Goal: Information Seeking & Learning: Learn about a topic

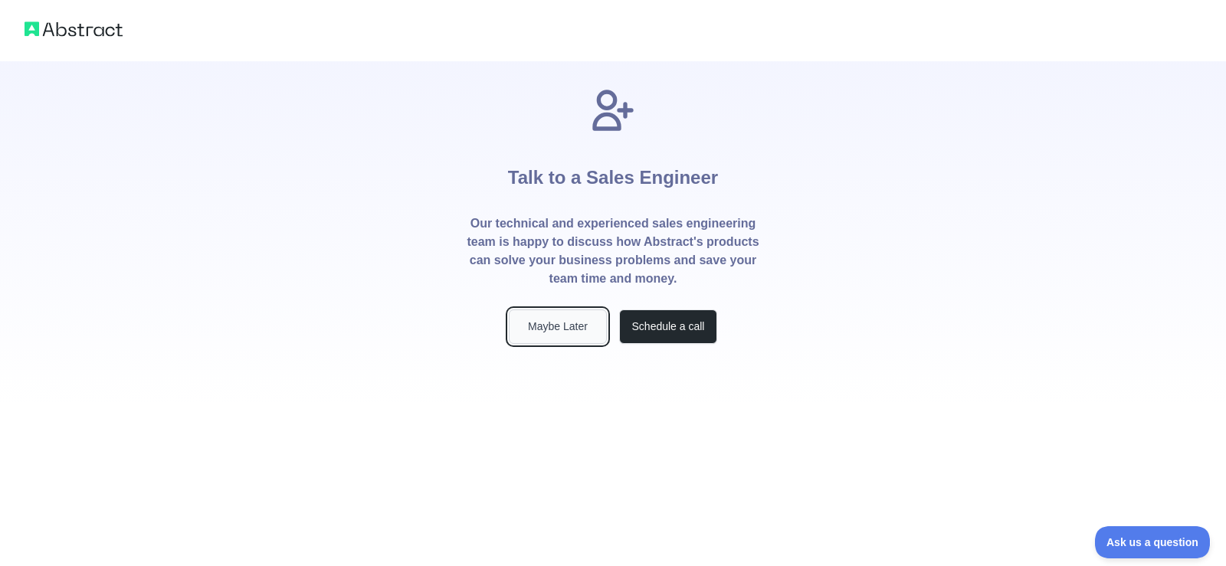
click at [577, 323] on button "Maybe Later" at bounding box center [558, 327] width 98 height 34
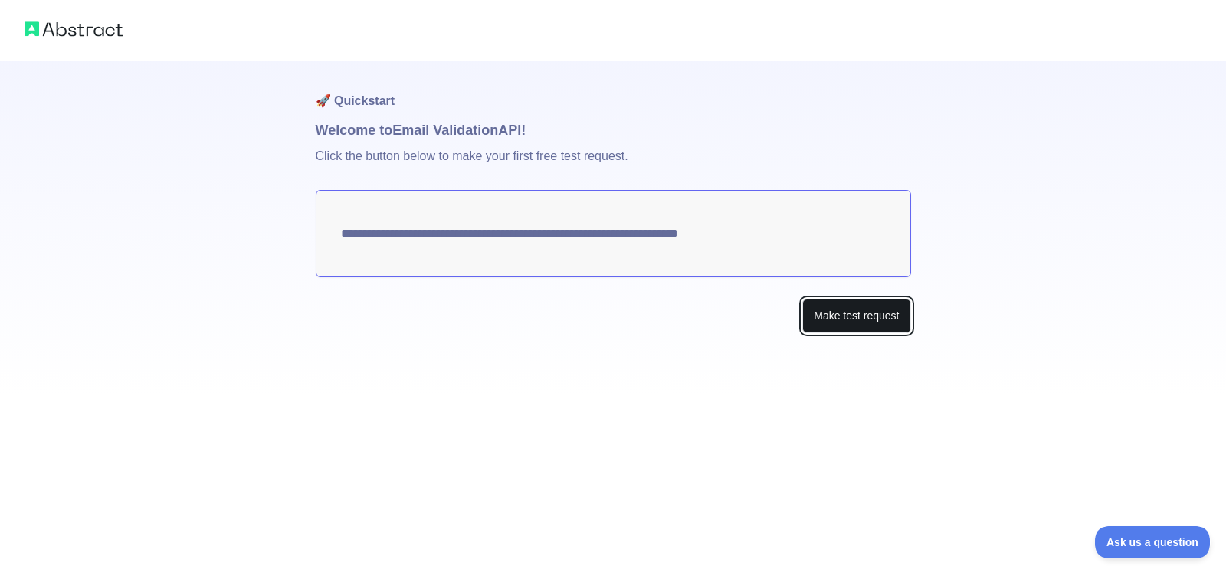
click at [875, 321] on button "Make test request" at bounding box center [856, 316] width 108 height 34
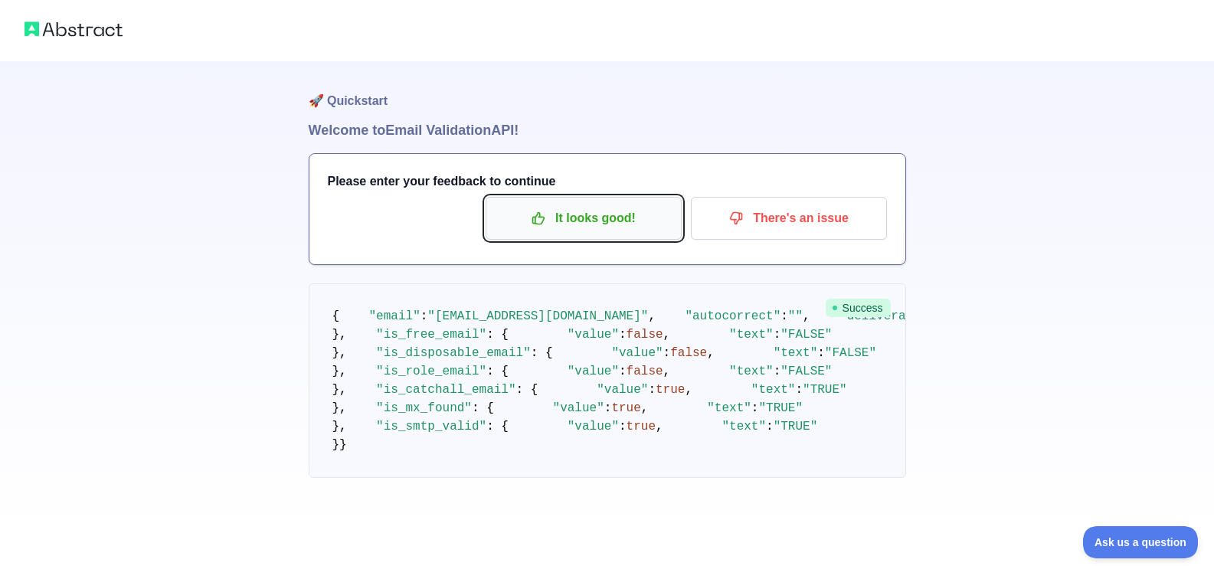
click at [598, 224] on p "It looks good!" at bounding box center [583, 218] width 173 height 26
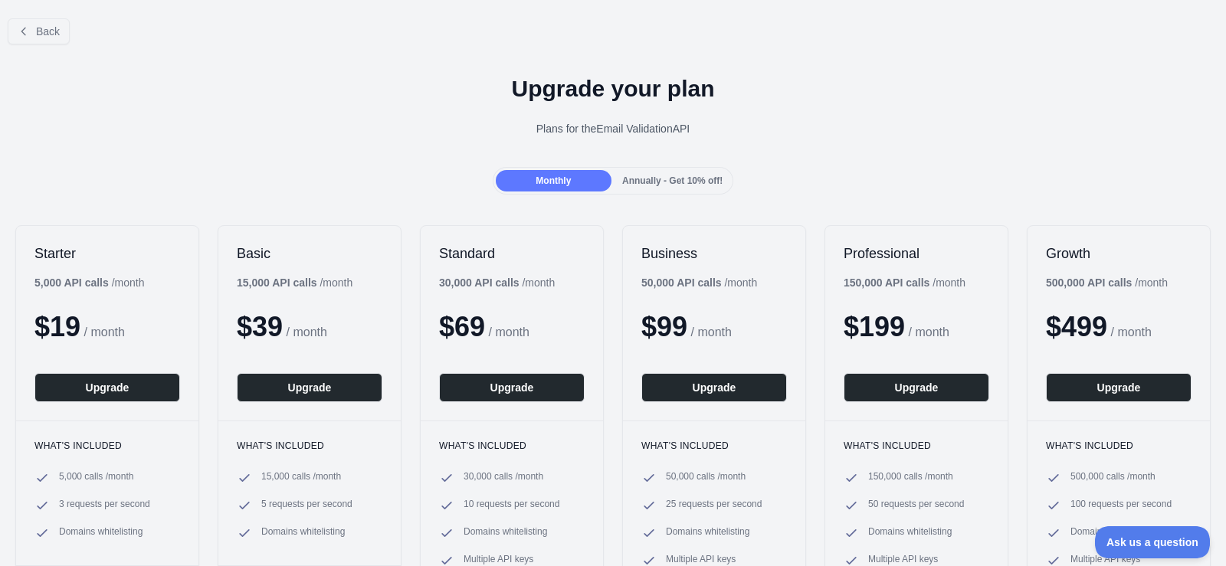
click at [626, 182] on span "Annually - Get 10% off!" at bounding box center [672, 180] width 100 height 11
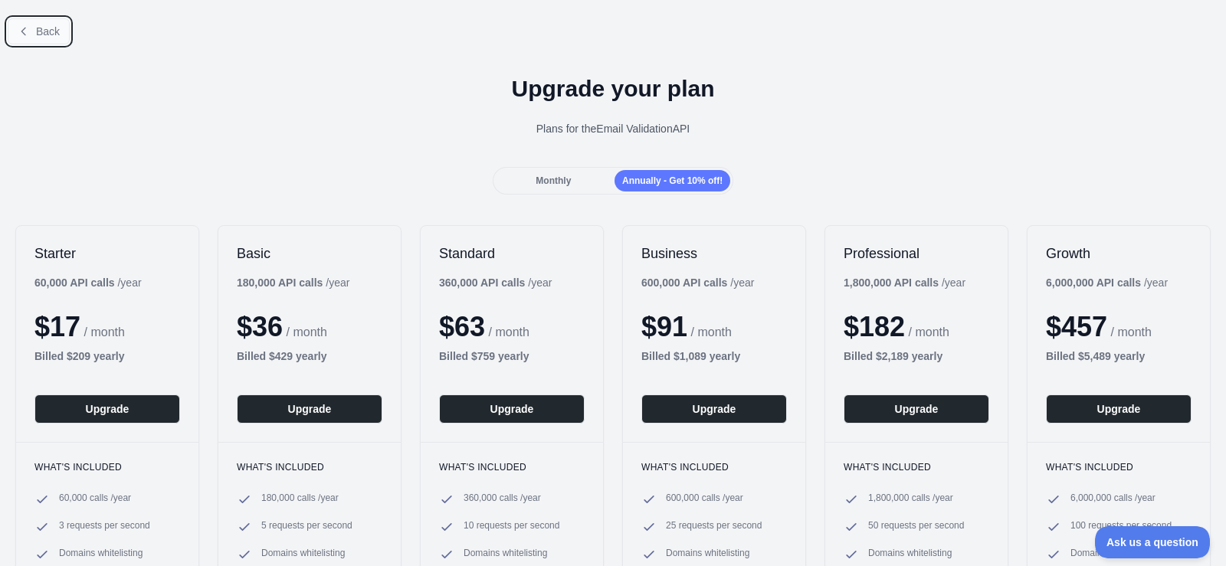
click at [46, 31] on span "Back" at bounding box center [48, 31] width 24 height 12
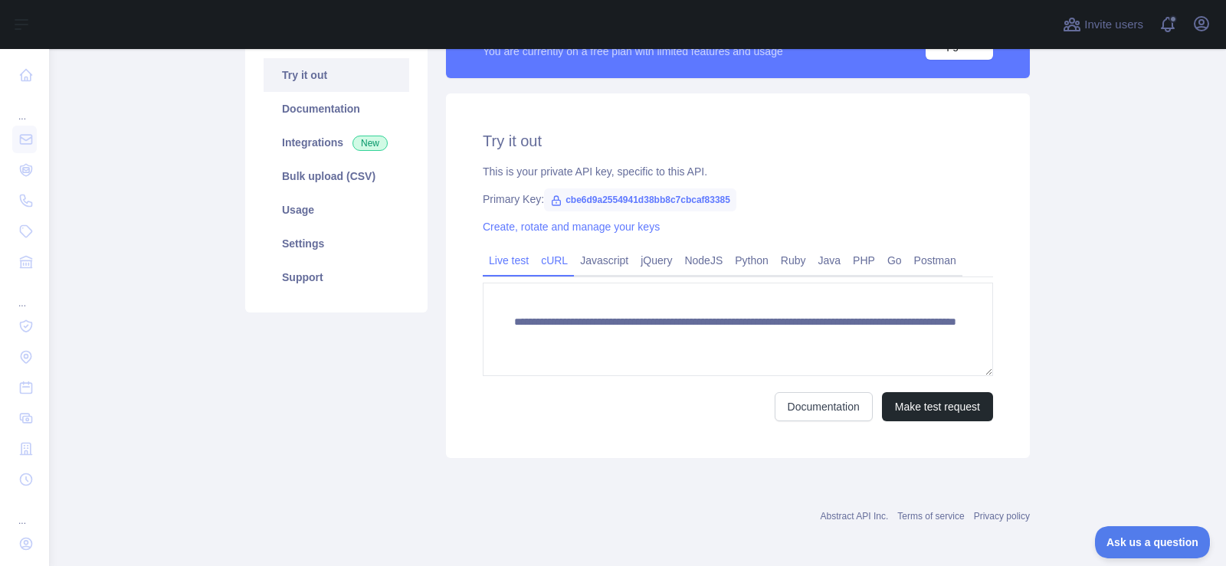
scroll to position [162, 0]
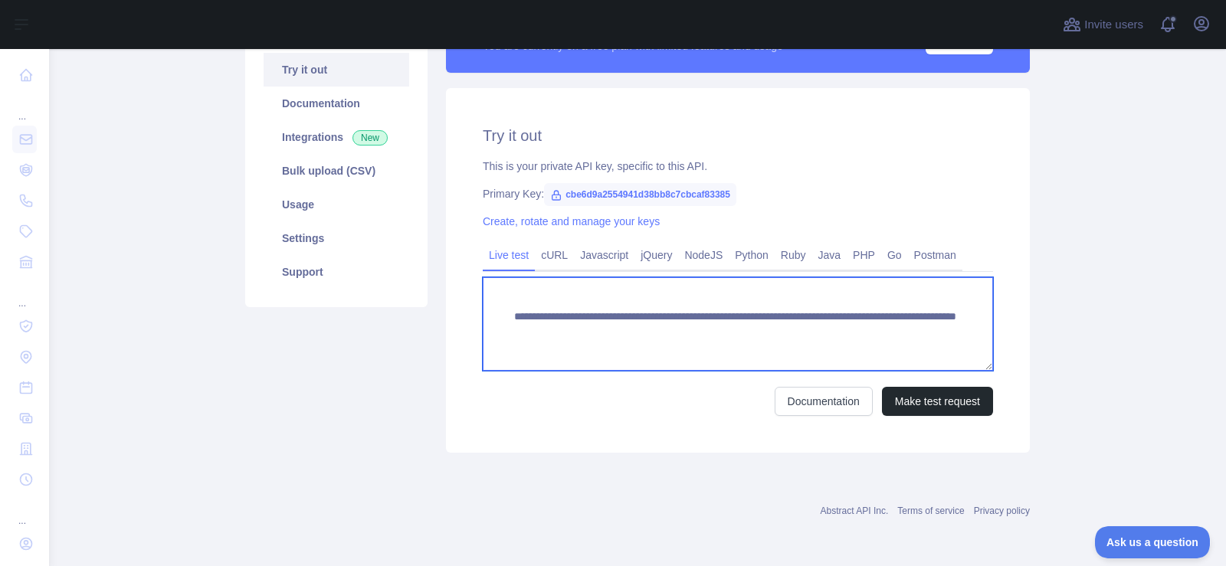
drag, startPoint x: 504, startPoint y: 315, endPoint x: 931, endPoint y: 342, distance: 427.6
click at [931, 342] on textarea "**********" at bounding box center [738, 323] width 510 height 93
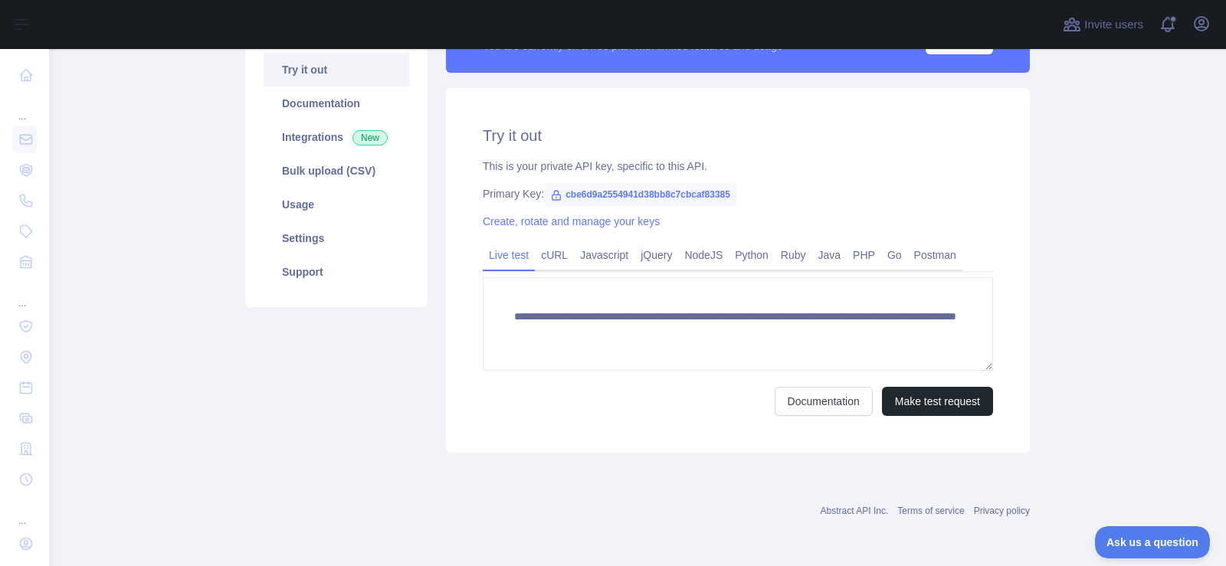
click at [584, 477] on div "Abstract API Inc. Terms of service Privacy policy" at bounding box center [637, 501] width 785 height 55
click at [369, 213] on link "Usage" at bounding box center [337, 205] width 146 height 34
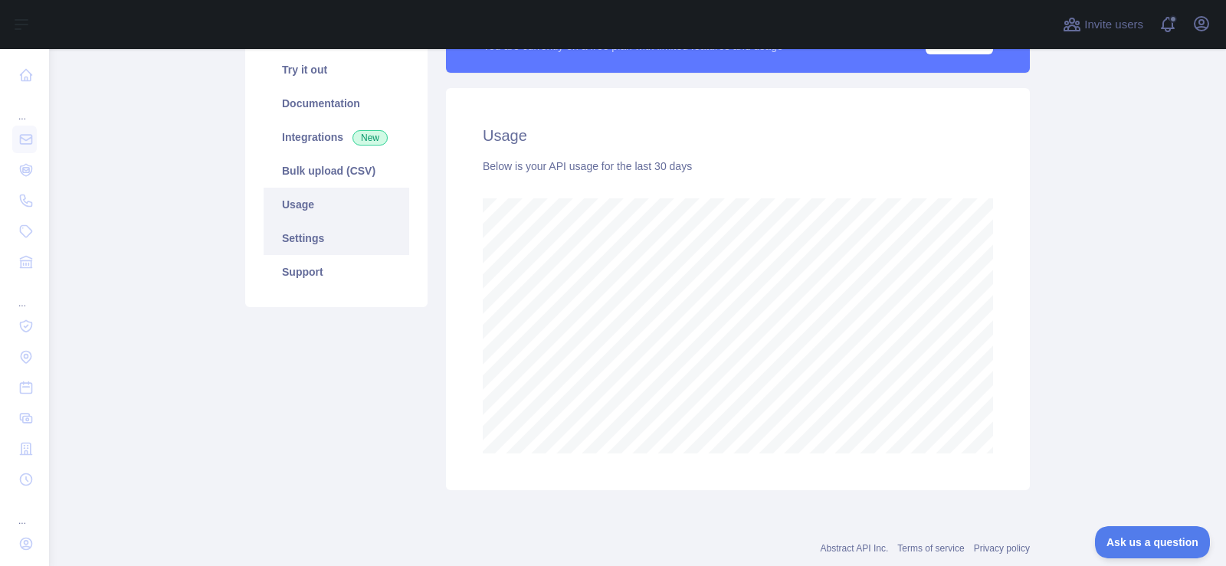
scroll to position [517, 1165]
click at [342, 232] on link "Settings" at bounding box center [337, 238] width 146 height 34
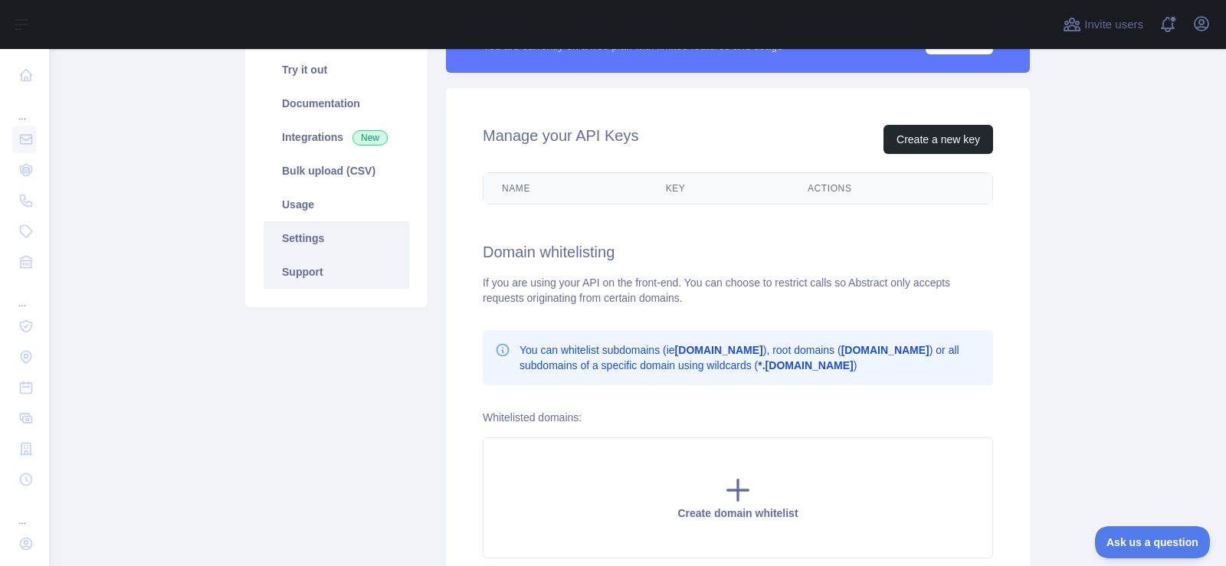
click at [352, 270] on link "Support" at bounding box center [337, 272] width 146 height 34
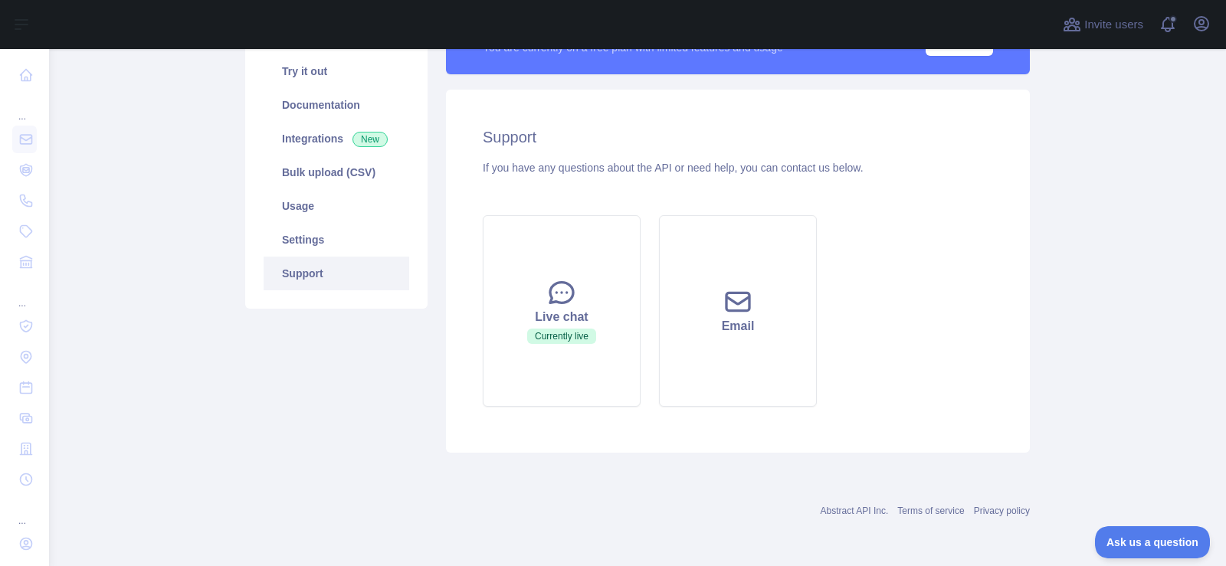
scroll to position [160, 0]
click at [366, 206] on link "Usage" at bounding box center [337, 206] width 146 height 34
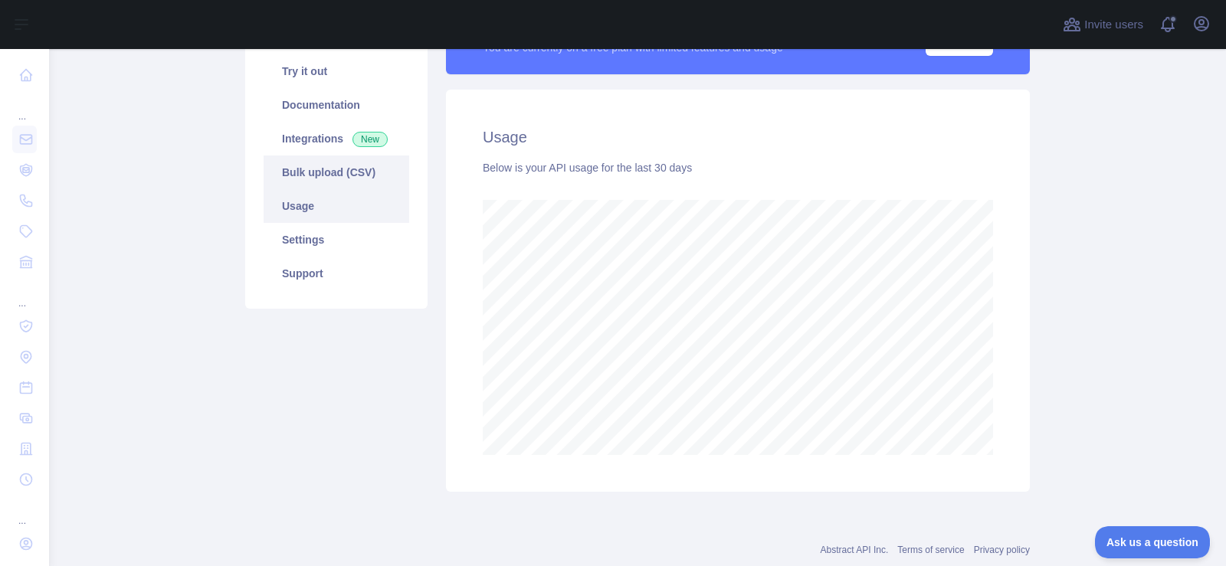
scroll to position [517, 1165]
click at [367, 172] on link "Bulk upload (CSV)" at bounding box center [337, 173] width 146 height 34
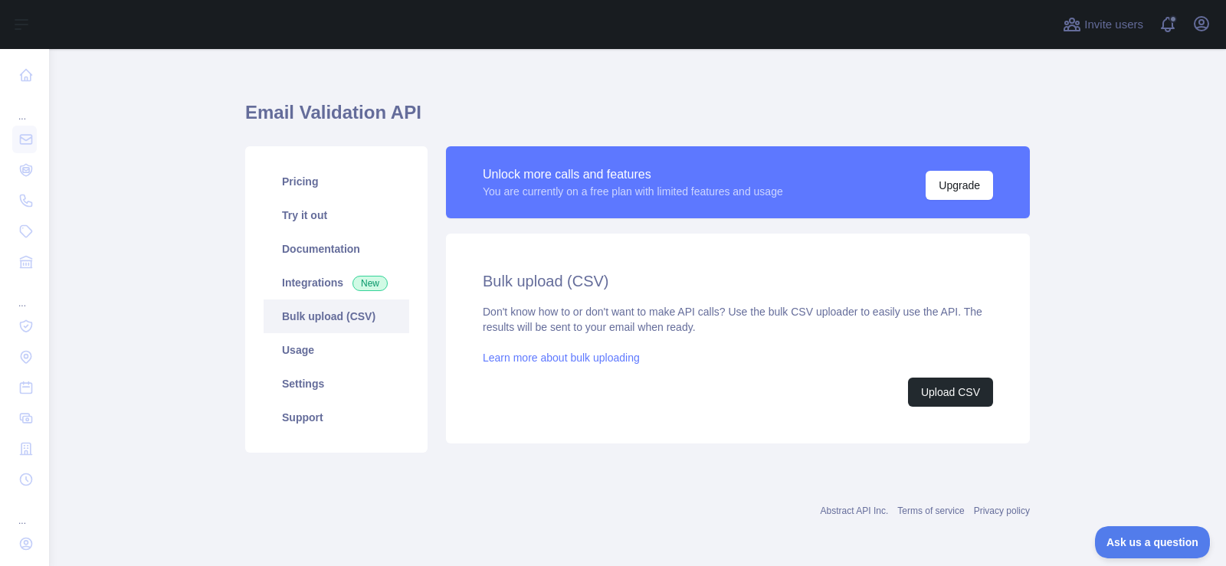
scroll to position [16, 0]
click at [323, 274] on link "Integrations New" at bounding box center [337, 283] width 146 height 34
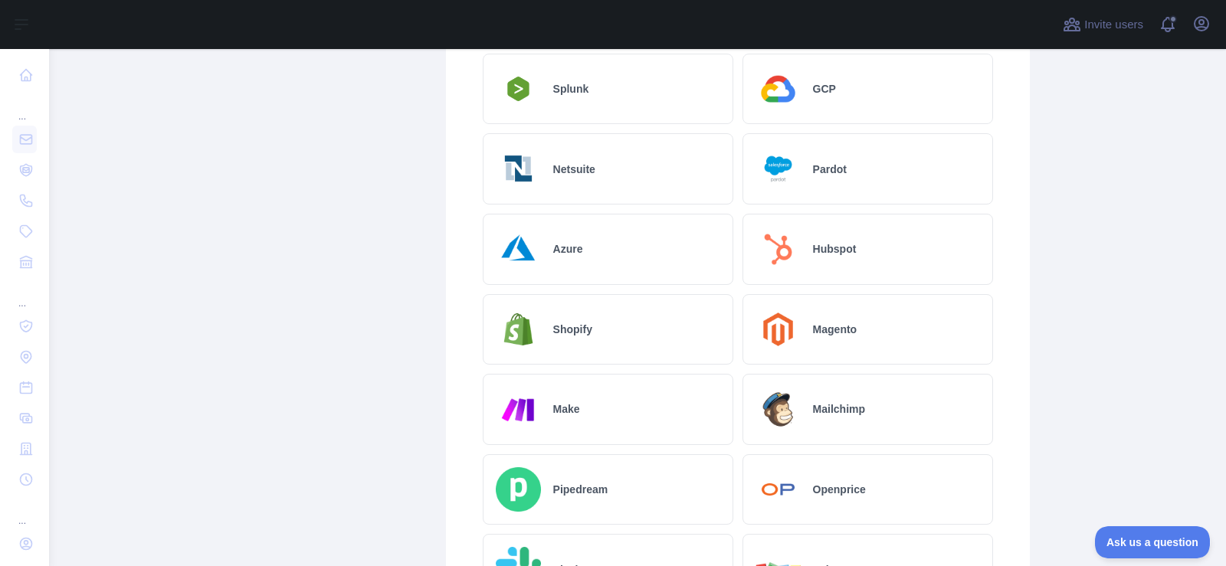
scroll to position [629, 0]
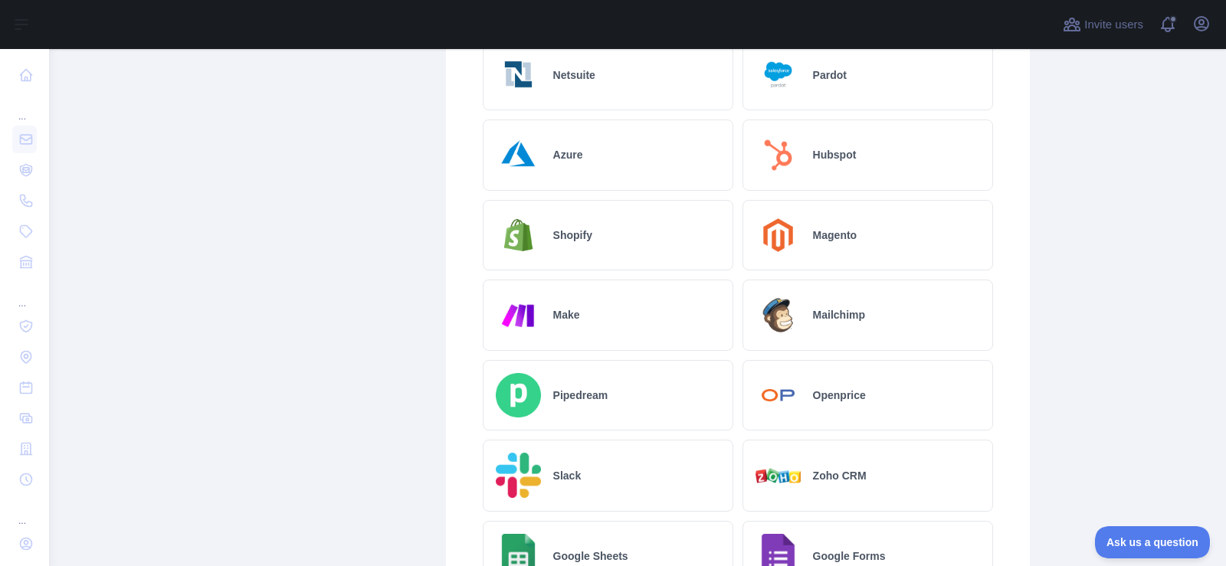
click at [813, 154] on h2 "Hubspot" at bounding box center [835, 154] width 44 height 15
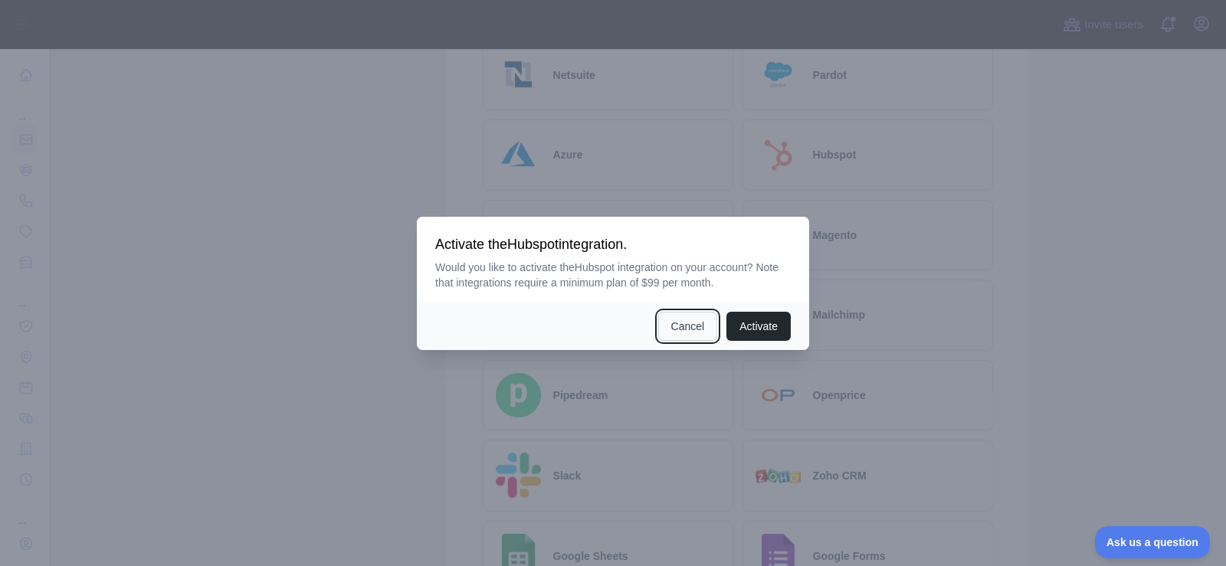
click at [693, 329] on button "Cancel" at bounding box center [688, 326] width 60 height 29
